Goal: Task Accomplishment & Management: Manage account settings

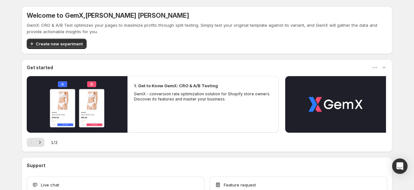
scroll to position [43, 0]
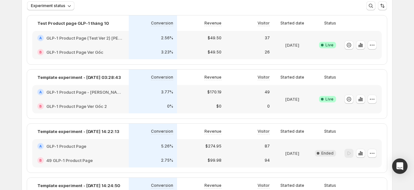
click at [98, 94] on h2 "GLP-1 Product Page - [PERSON_NAME] sản [PERSON_NAME] ver3" at bounding box center [84, 92] width 77 height 6
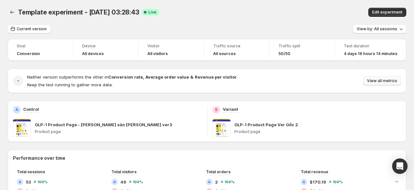
click at [395, 80] on span "View all metrics" at bounding box center [382, 80] width 30 height 5
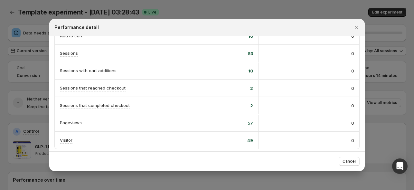
scroll to position [171, 0]
drag, startPoint x: 246, startPoint y: 70, endPoint x: 252, endPoint y: 70, distance: 6.1
click at [252, 70] on div "10" at bounding box center [208, 70] width 101 height 17
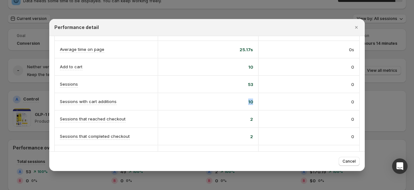
scroll to position [139, 0]
click at [358, 28] on icon "Close" at bounding box center [356, 27] width 6 height 6
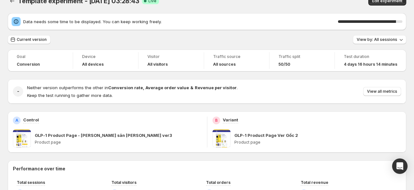
scroll to position [0, 0]
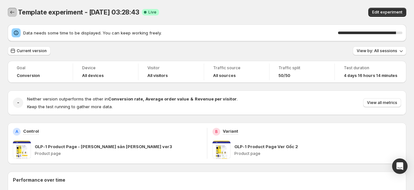
click at [11, 10] on icon "Back" at bounding box center [12, 12] width 6 height 6
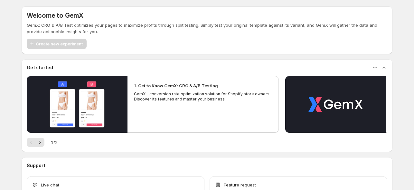
scroll to position [43, 0]
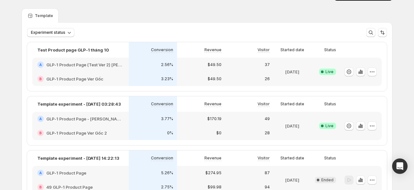
scroll to position [11, 0]
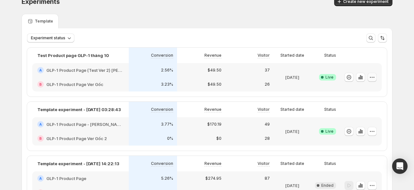
click at [375, 77] on icon "button" at bounding box center [372, 77] width 6 height 6
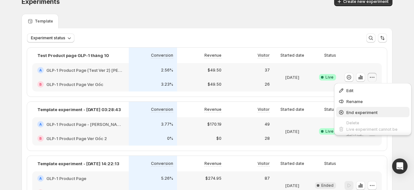
click at [358, 111] on span "End experiment" at bounding box center [361, 112] width 31 height 5
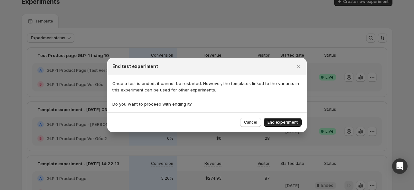
click at [279, 121] on span "End experiment" at bounding box center [282, 122] width 30 height 5
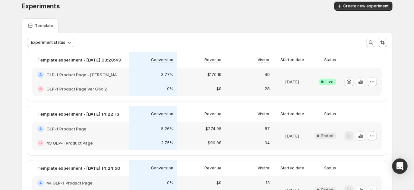
scroll to position [0, 0]
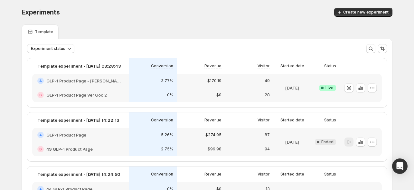
click at [106, 83] on h2 "GLP-1 Product Page - [PERSON_NAME] sản [PERSON_NAME] ver3" at bounding box center [84, 81] width 77 height 6
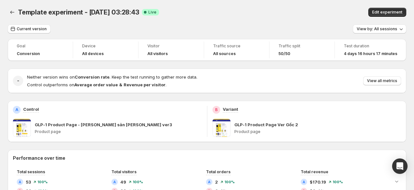
click at [19, 126] on span at bounding box center [22, 128] width 18 height 18
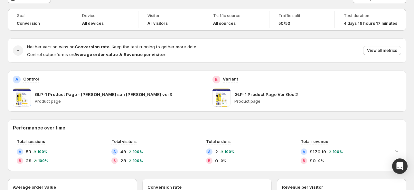
scroll to position [32, 0]
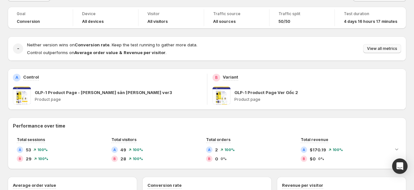
click at [373, 48] on span "View all metrics" at bounding box center [382, 48] width 30 height 5
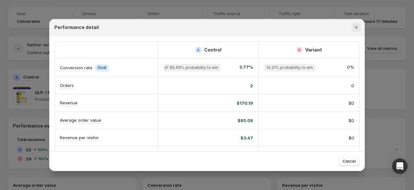
click at [354, 26] on icon "Close" at bounding box center [356, 27] width 6 height 6
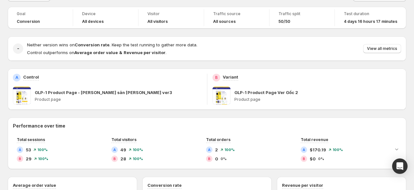
click at [24, 97] on span at bounding box center [22, 96] width 18 height 18
click at [44, 95] on p "GLP-1 Product Page - [PERSON_NAME] sản [PERSON_NAME] ver3" at bounding box center [103, 92] width 137 height 6
drag, startPoint x: 49, startPoint y: 93, endPoint x: 85, endPoint y: 92, distance: 36.0
click at [85, 92] on p "GLP-1 Product Page - [PERSON_NAME] sản [PERSON_NAME] ver3" at bounding box center [103, 92] width 137 height 6
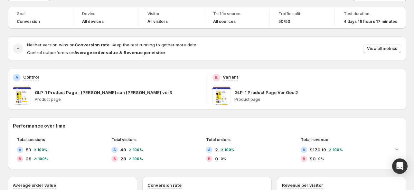
click at [82, 108] on div "A Control GLP-1 Product Page - áp cho sản phẩm ver3 Product page" at bounding box center [107, 89] width 199 height 41
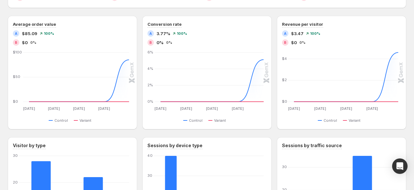
scroll to position [64, 0]
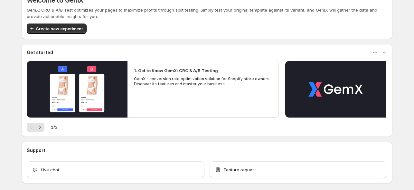
scroll to position [43, 0]
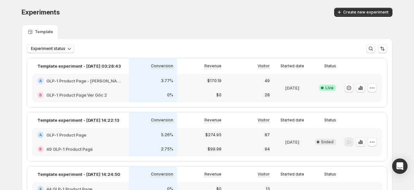
click at [89, 81] on h2 "GLP-1 Product Page - [PERSON_NAME] sản [PERSON_NAME] ver3" at bounding box center [84, 81] width 77 height 6
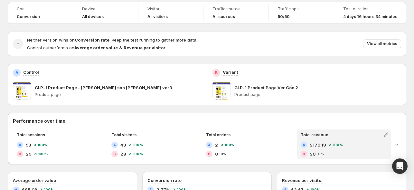
scroll to position [32, 0]
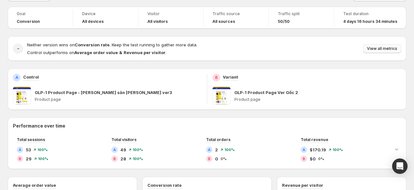
click at [381, 50] on span "View all metrics" at bounding box center [382, 48] width 30 height 5
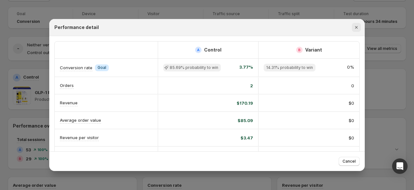
click at [355, 27] on icon "Close" at bounding box center [356, 27] width 6 height 6
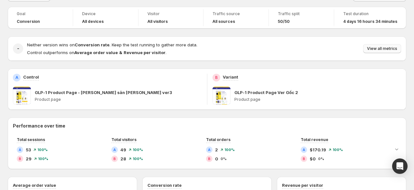
click at [385, 50] on span "View all metrics" at bounding box center [382, 48] width 30 height 5
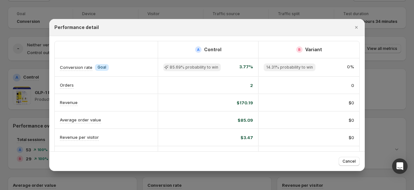
scroll to position [0, 0]
click at [251, 85] on div "2" at bounding box center [208, 85] width 101 height 17
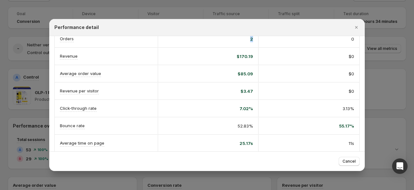
scroll to position [64, 0]
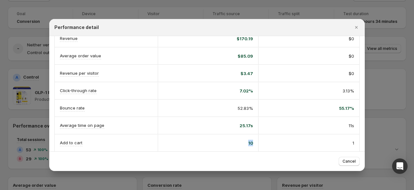
drag, startPoint x: 243, startPoint y: 141, endPoint x: 253, endPoint y: 141, distance: 10.0
click at [253, 141] on div "10" at bounding box center [208, 143] width 101 height 17
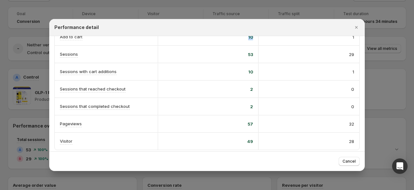
scroll to position [172, 0]
click at [355, 25] on icon "Close" at bounding box center [356, 27] width 6 height 6
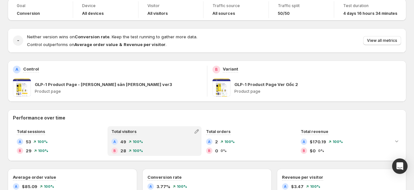
scroll to position [129, 0]
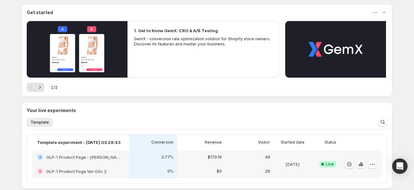
scroll to position [32, 0]
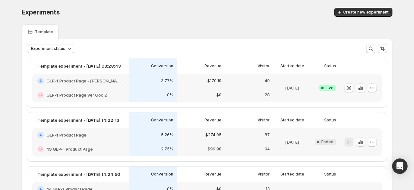
click at [328, 3] on div "Experiments. This page is ready Experiments Create new experiment" at bounding box center [207, 12] width 371 height 24
